Goal: Transaction & Acquisition: Purchase product/service

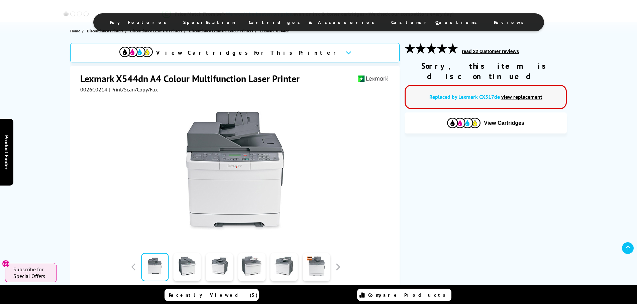
scroll to position [201, 0]
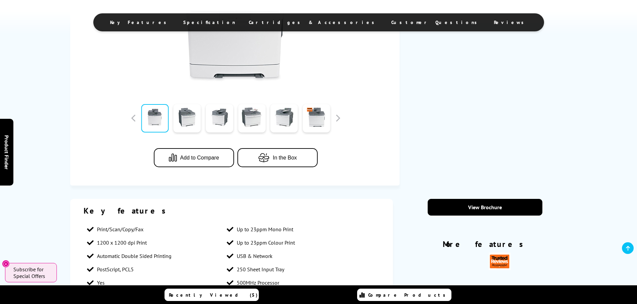
click at [330, 22] on span "Cartridges & Accessories" at bounding box center [313, 22] width 129 height 6
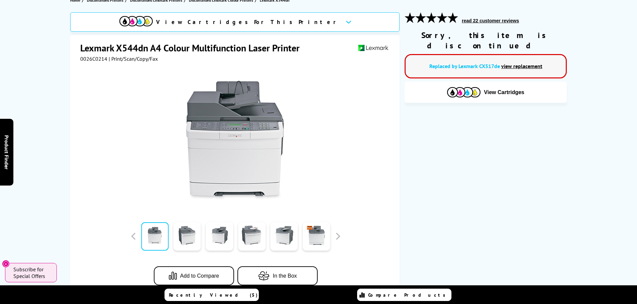
scroll to position [0, 0]
